Goal: Task Accomplishment & Management: Complete application form

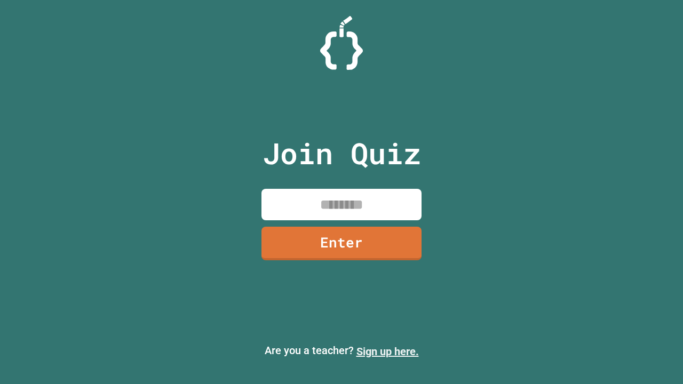
click at [387, 352] on link "Sign up here." at bounding box center [387, 351] width 62 height 13
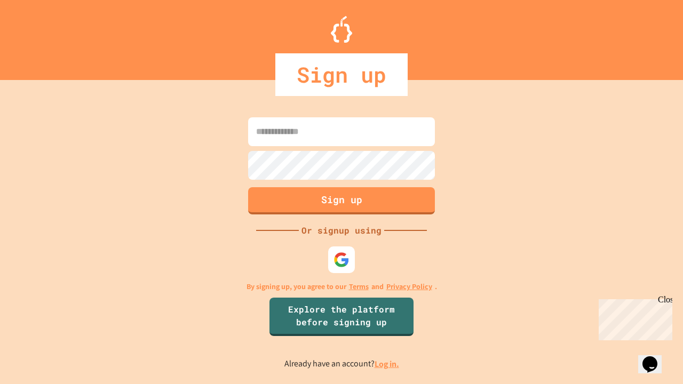
click at [387, 364] on link "Log in." at bounding box center [387, 364] width 25 height 11
